Goal: Task Accomplishment & Management: Manage account settings

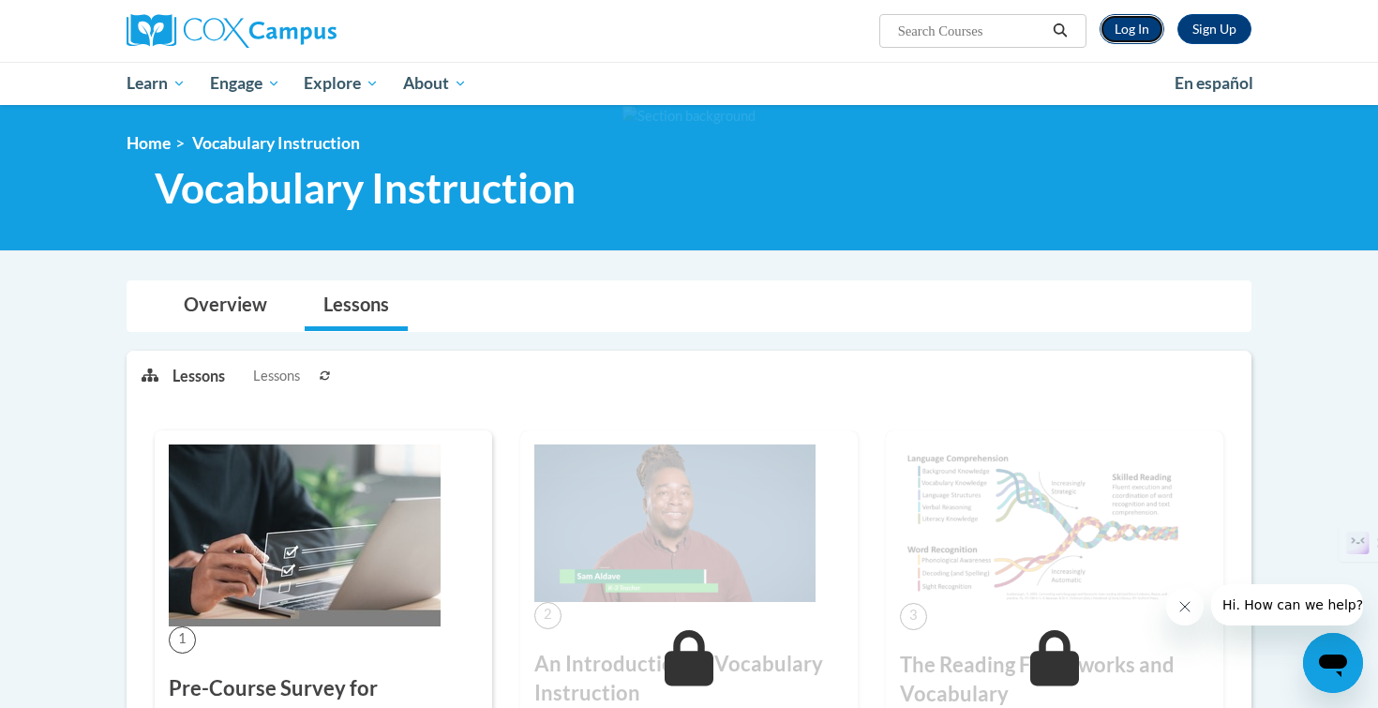
click at [1121, 38] on link "Log In" at bounding box center [1132, 29] width 65 height 30
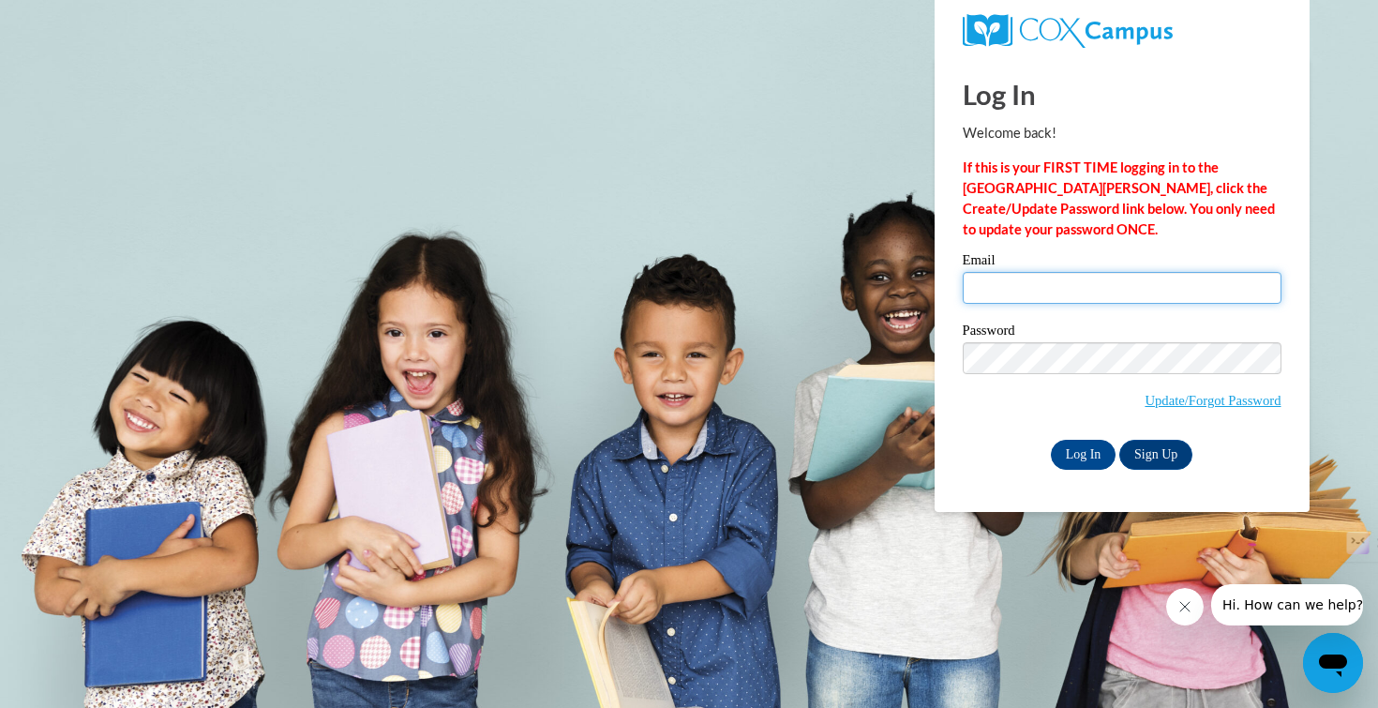
type input "[EMAIL_ADDRESS][DOMAIN_NAME]"
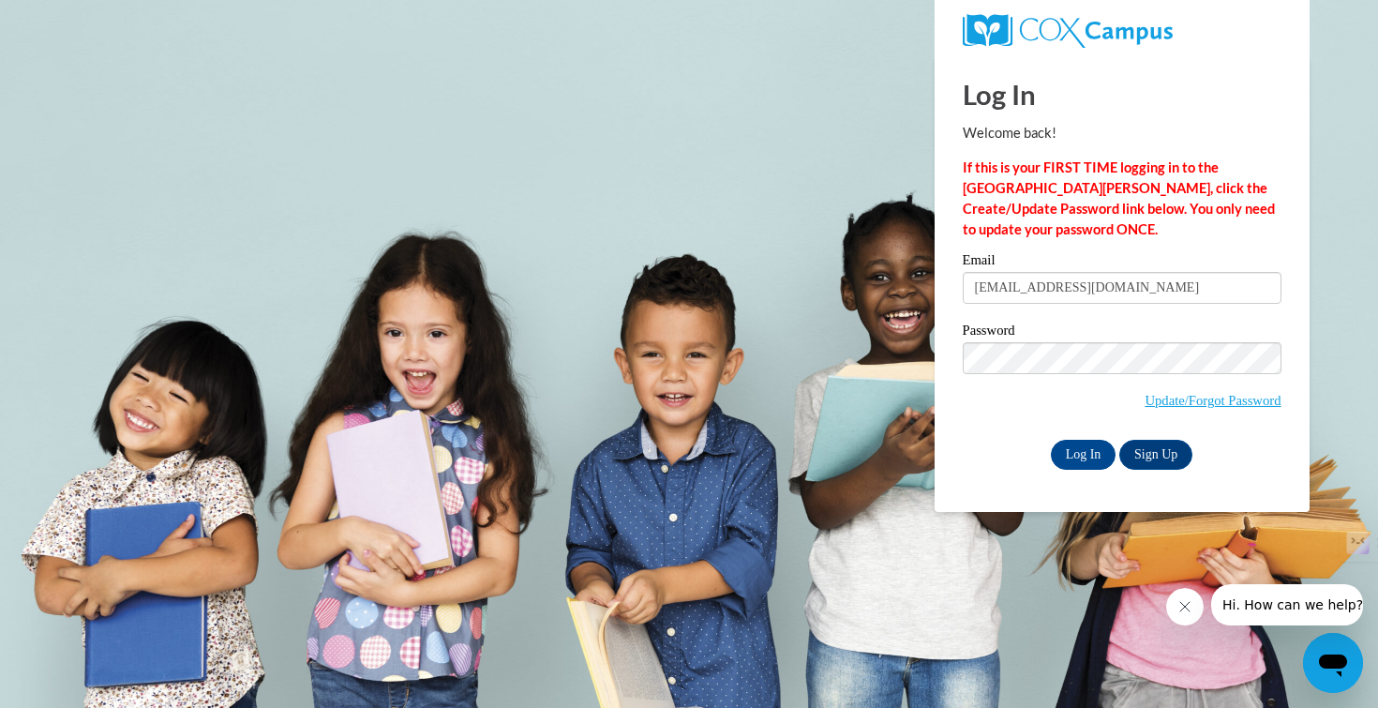
click at [1084, 436] on div "Email [EMAIL_ADDRESS][DOMAIN_NAME] Password Update/Forgot Password Log In Sign …" at bounding box center [1122, 361] width 319 height 216
click at [1083, 451] on input "Log In" at bounding box center [1084, 455] width 66 height 30
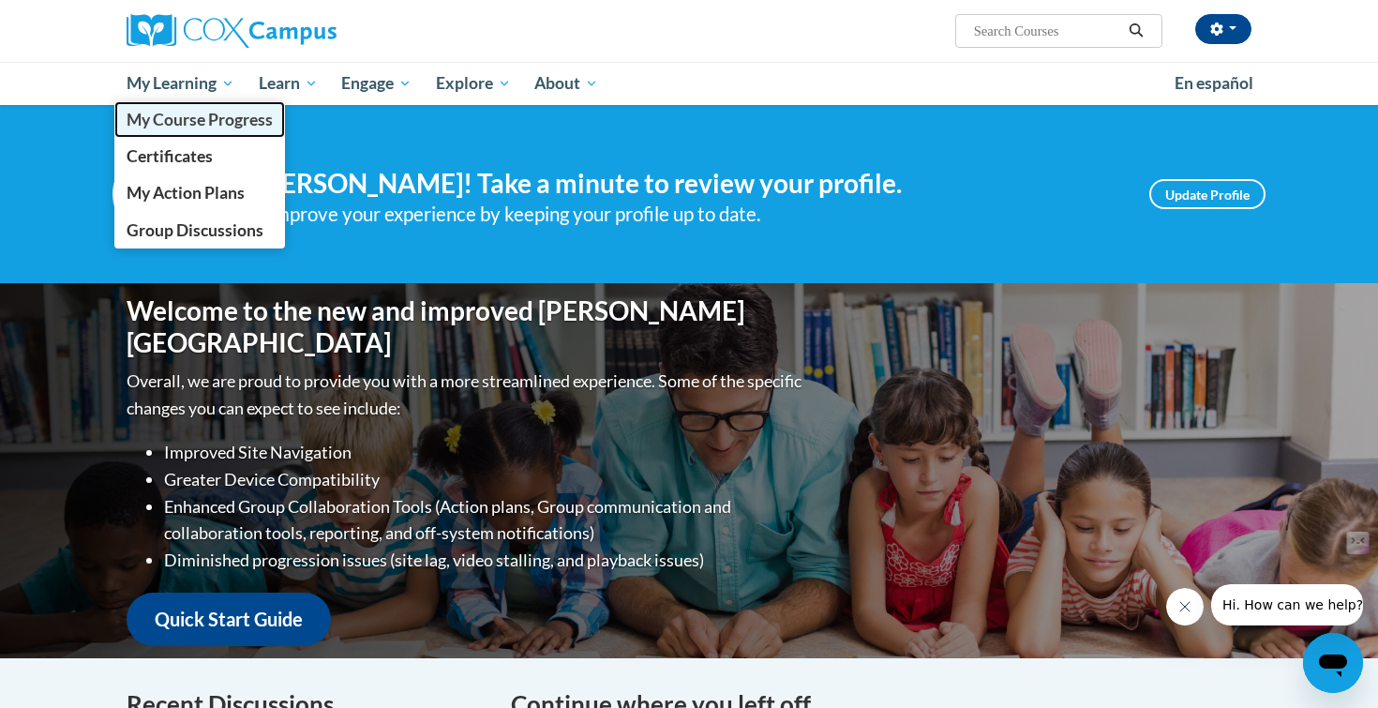
click at [160, 123] on span "My Course Progress" at bounding box center [200, 120] width 146 height 20
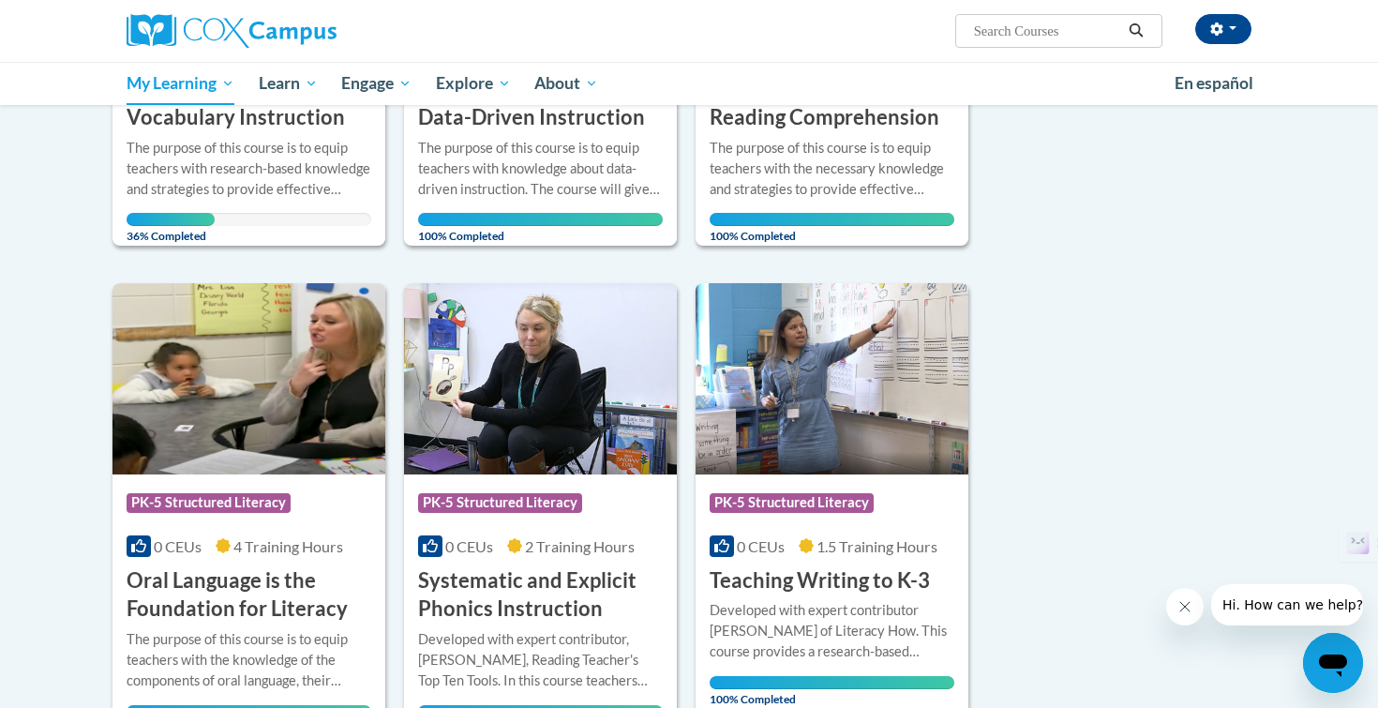
scroll to position [267, 0]
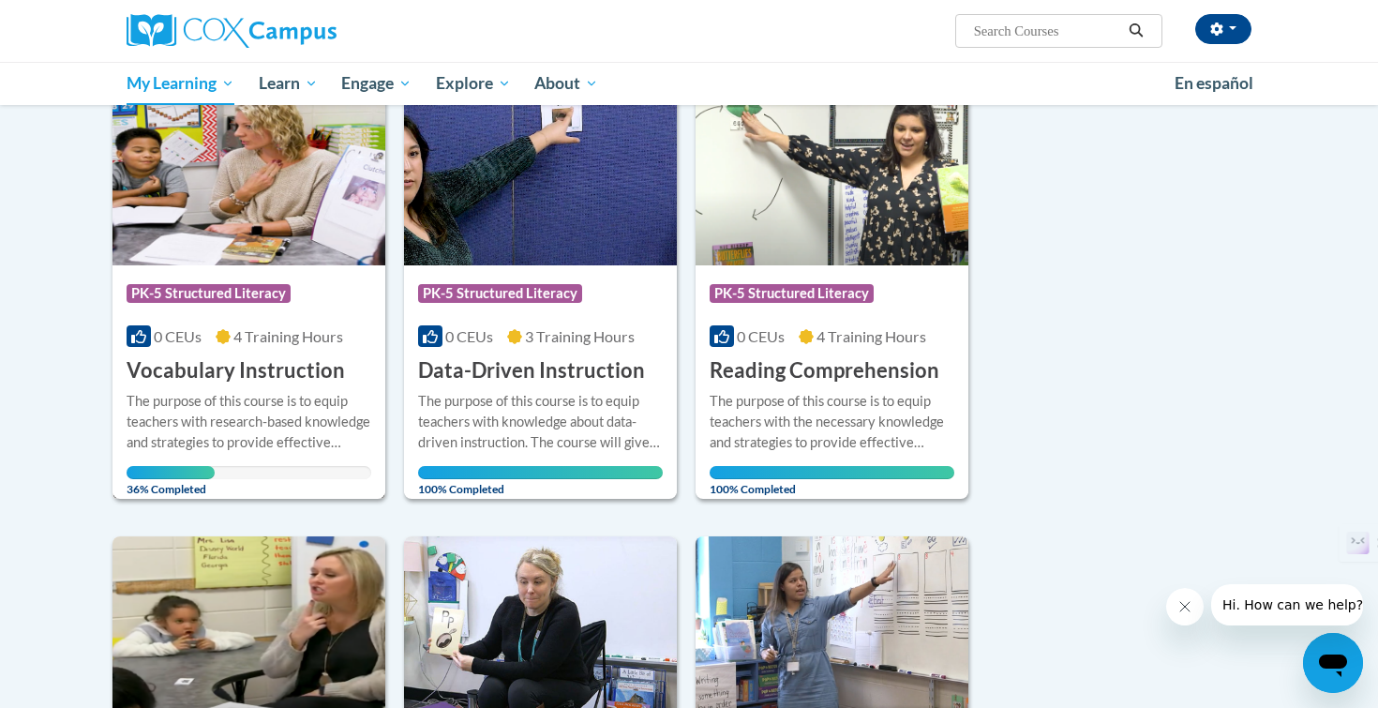
click at [277, 338] on span "4 Training Hours" at bounding box center [288, 336] width 110 height 18
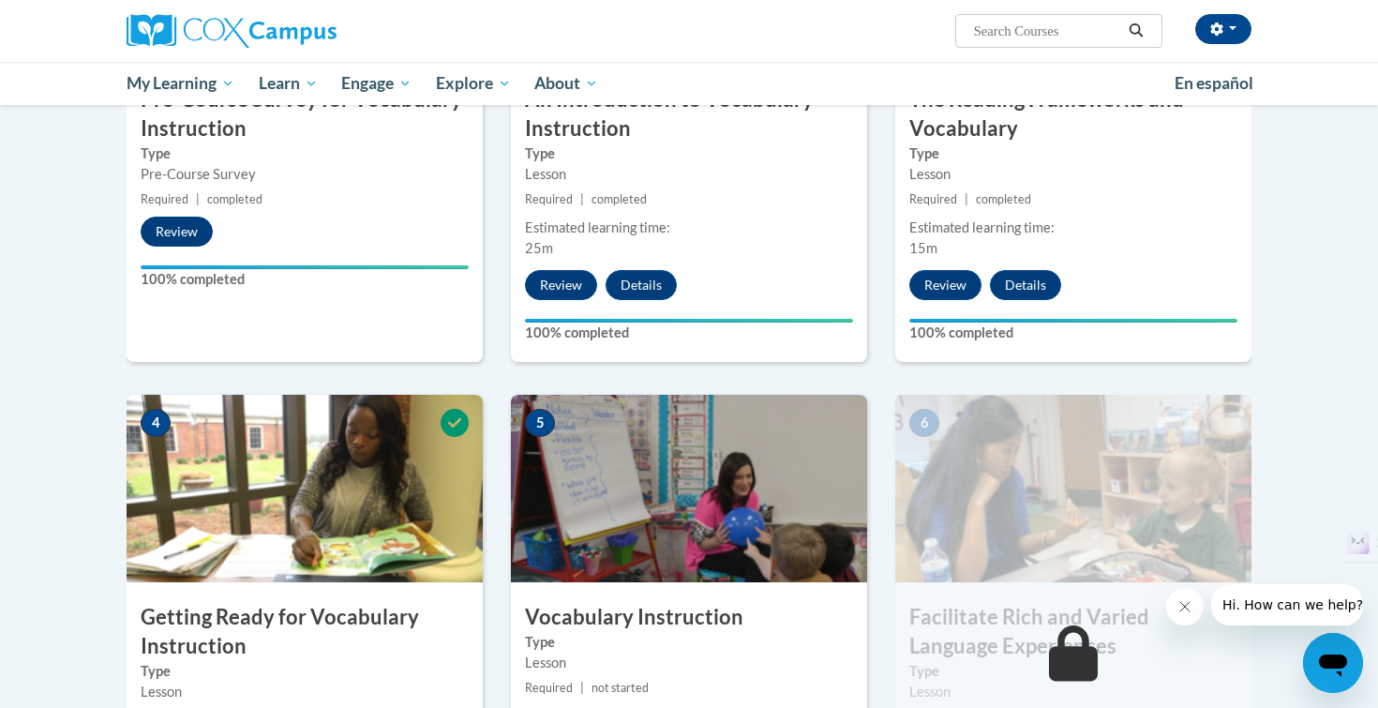
scroll to position [931, 0]
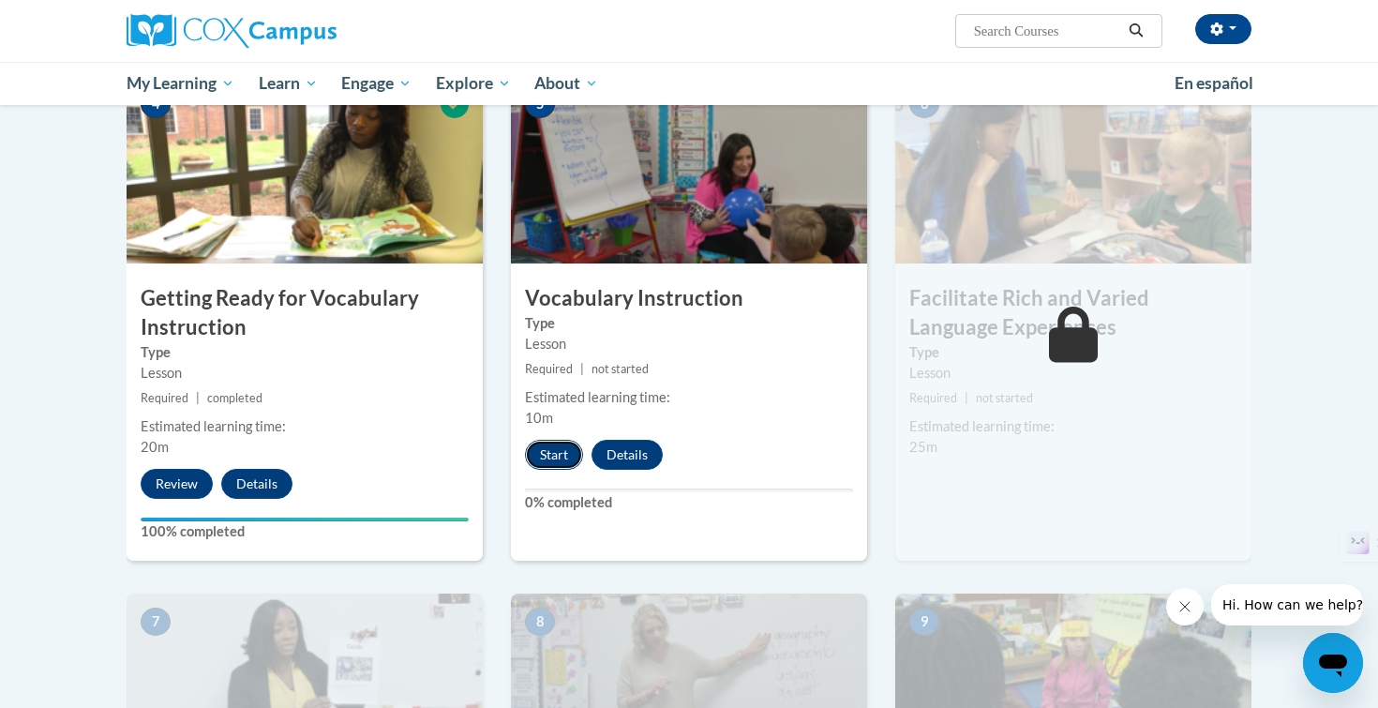
click at [560, 455] on button "Start" at bounding box center [554, 455] width 58 height 30
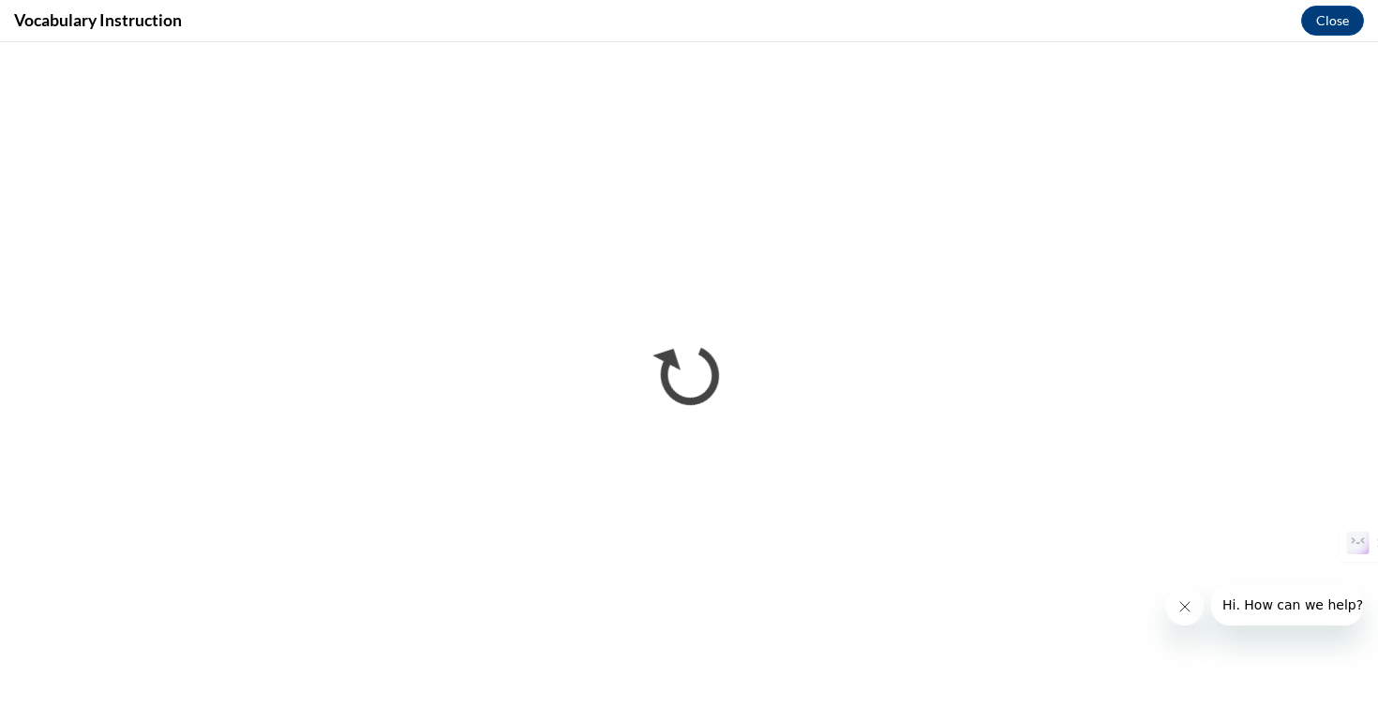
scroll to position [0, 0]
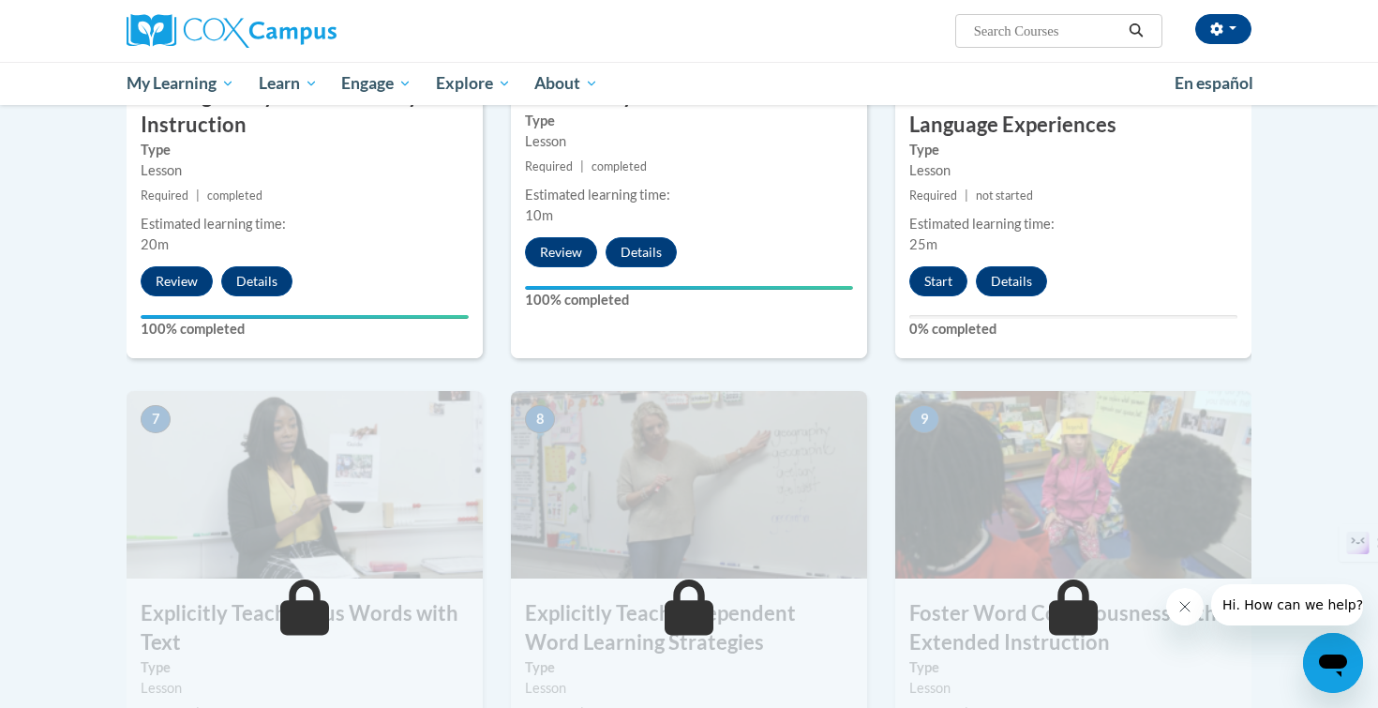
scroll to position [1081, 0]
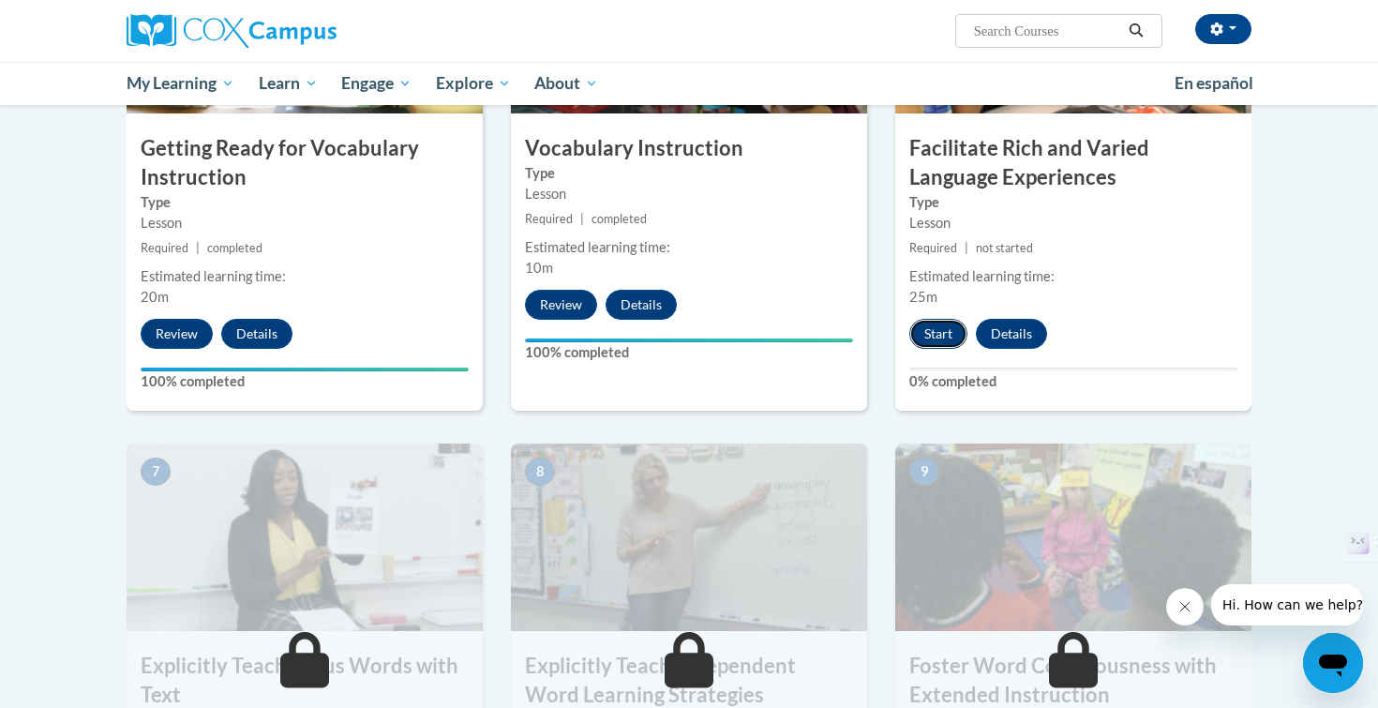
click at [935, 336] on button "Start" at bounding box center [939, 334] width 58 height 30
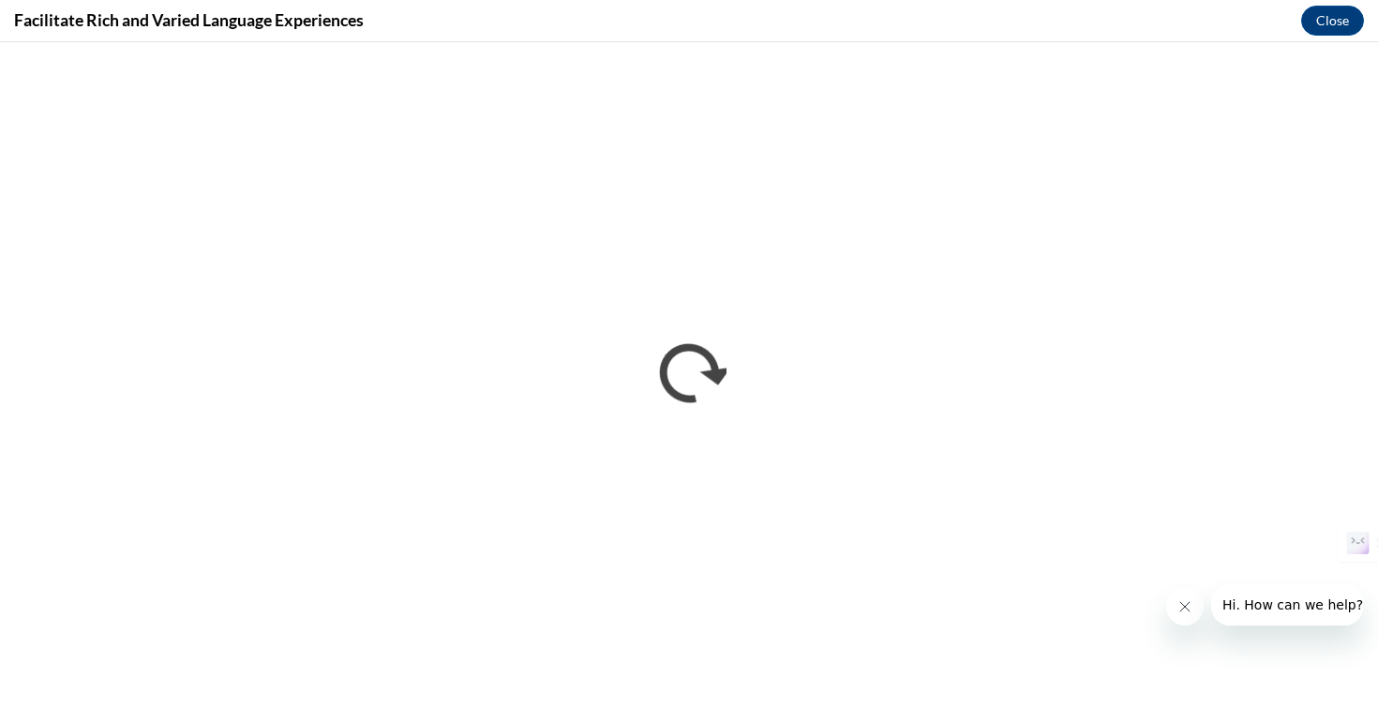
scroll to position [0, 0]
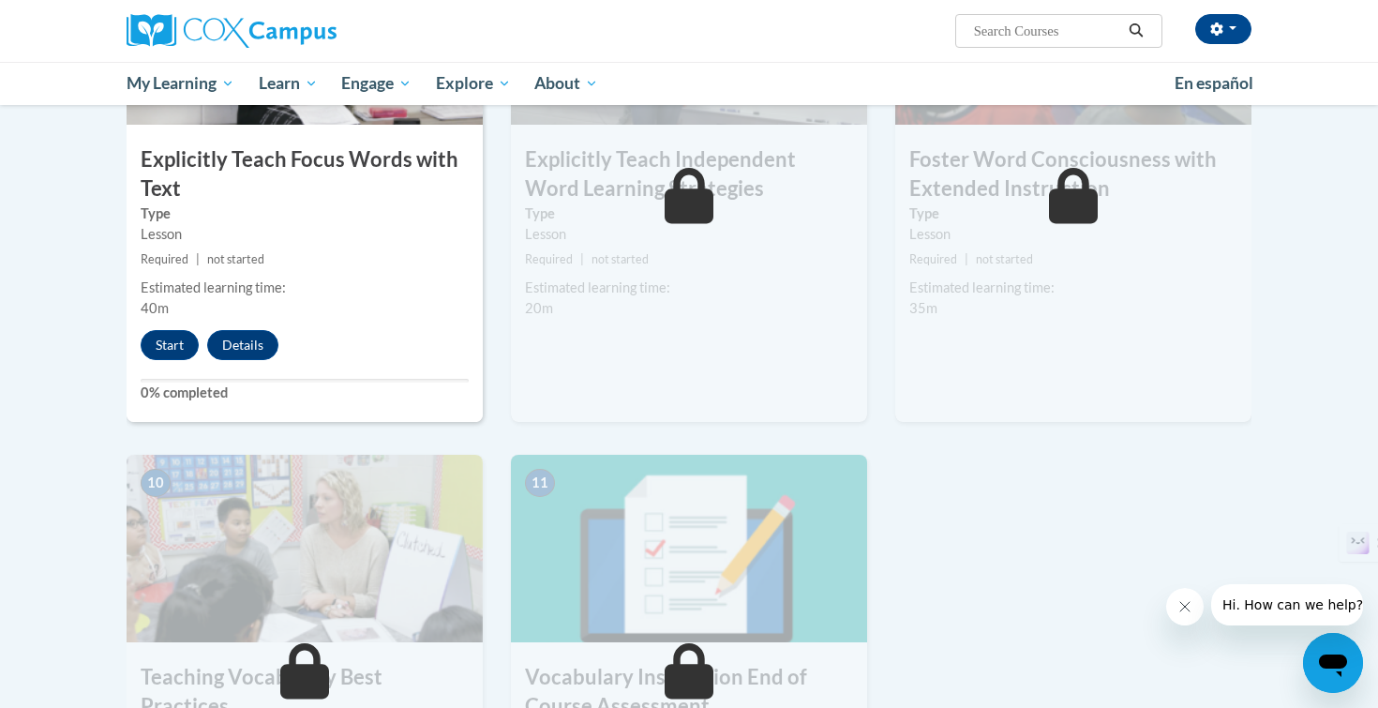
scroll to position [1487, 0]
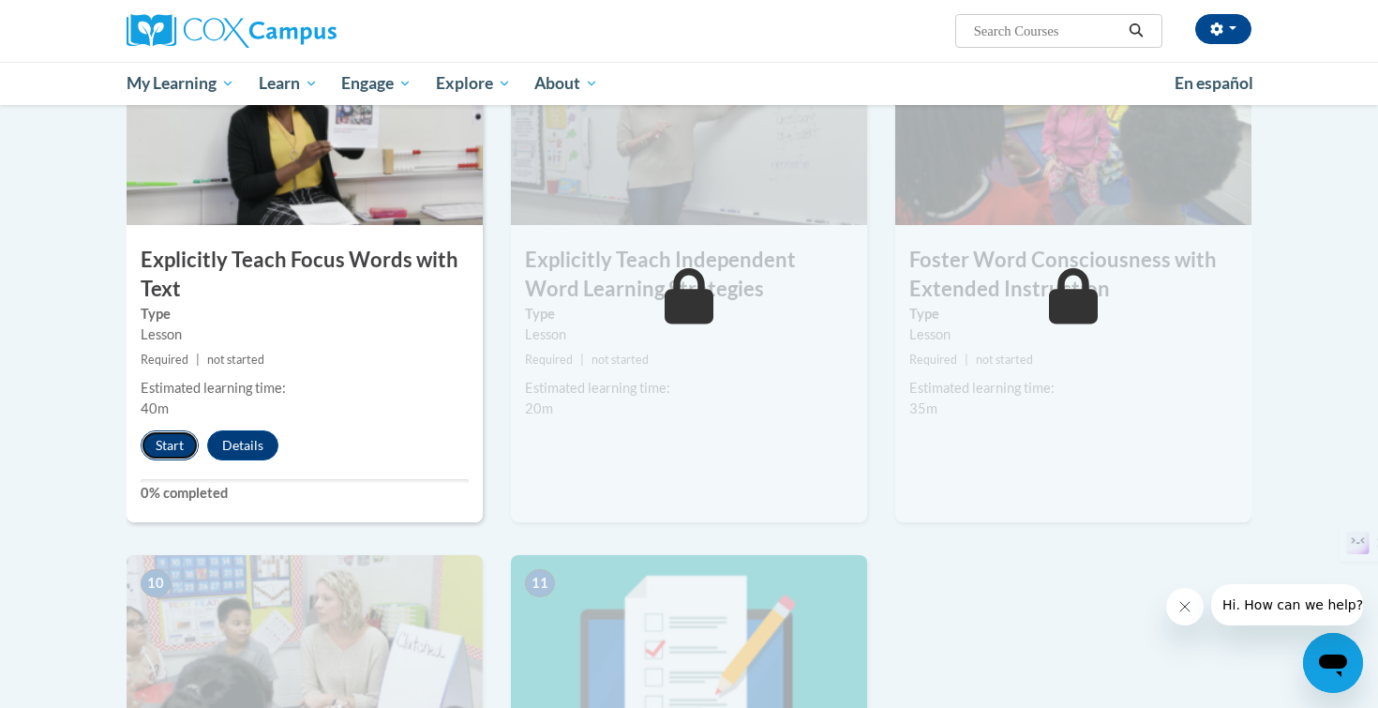
click at [174, 443] on button "Start" at bounding box center [170, 445] width 58 height 30
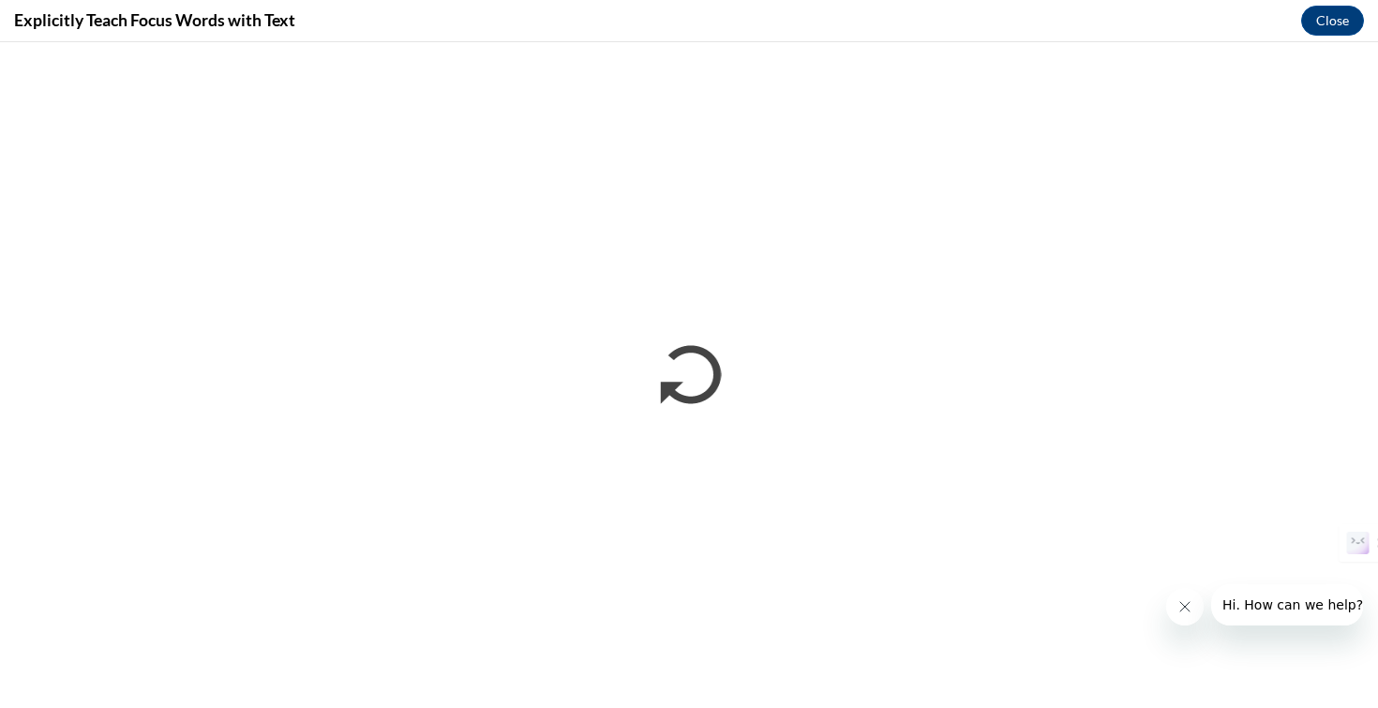
scroll to position [0, 0]
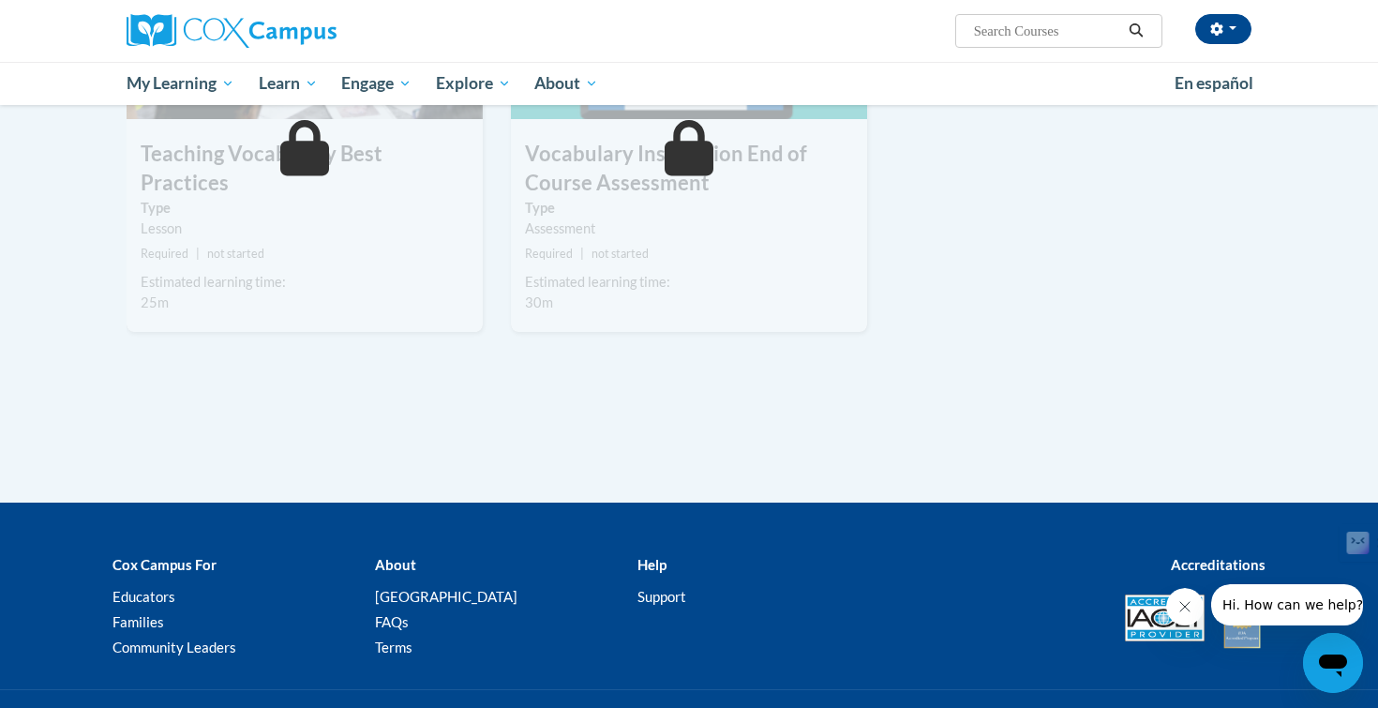
scroll to position [1569, 0]
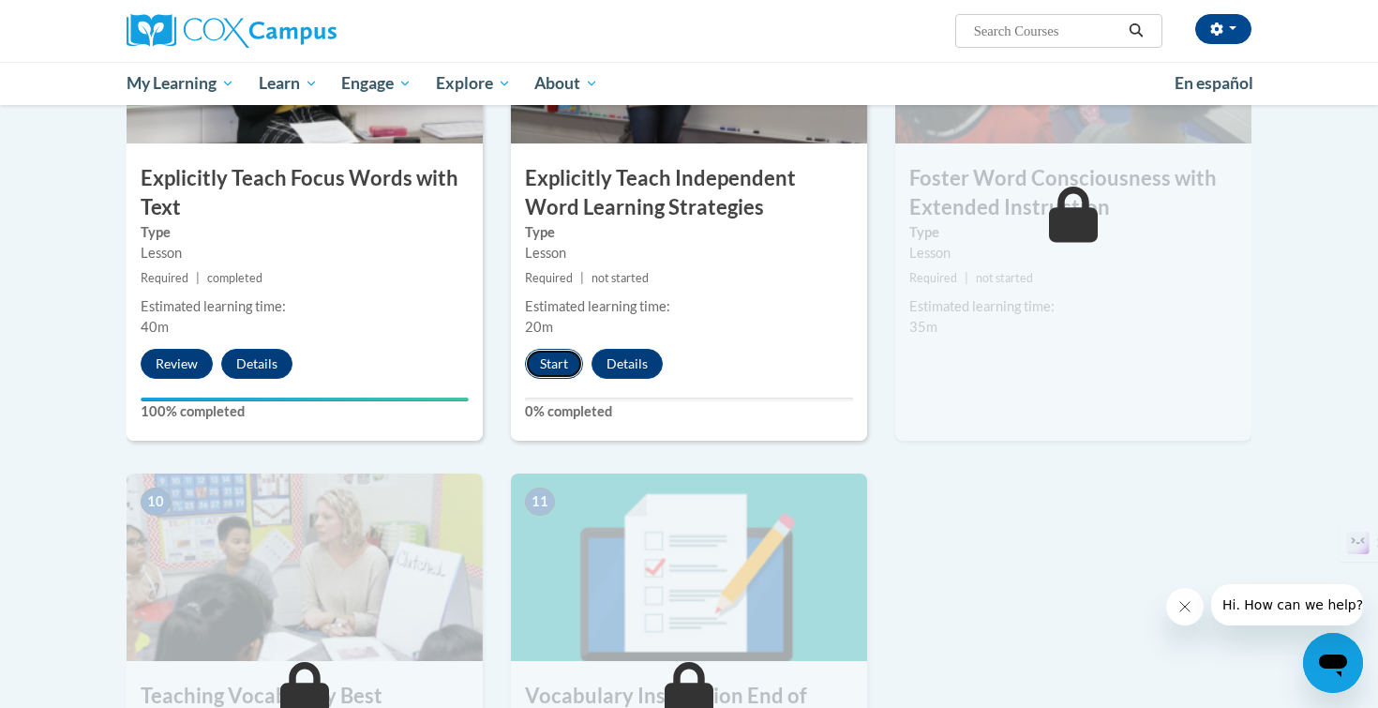
click at [535, 369] on button "Start" at bounding box center [554, 364] width 58 height 30
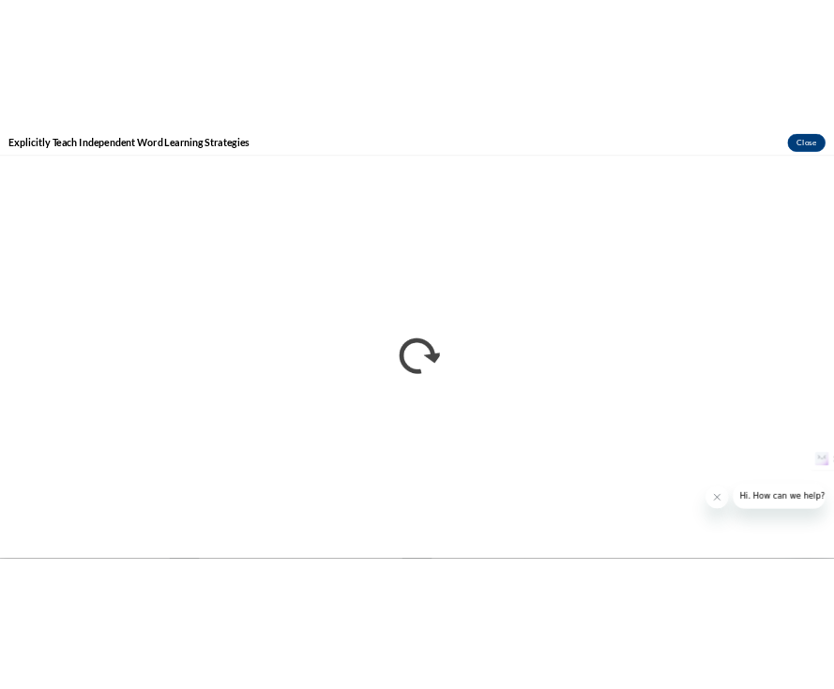
scroll to position [0, 0]
